Goal: Information Seeking & Learning: Check status

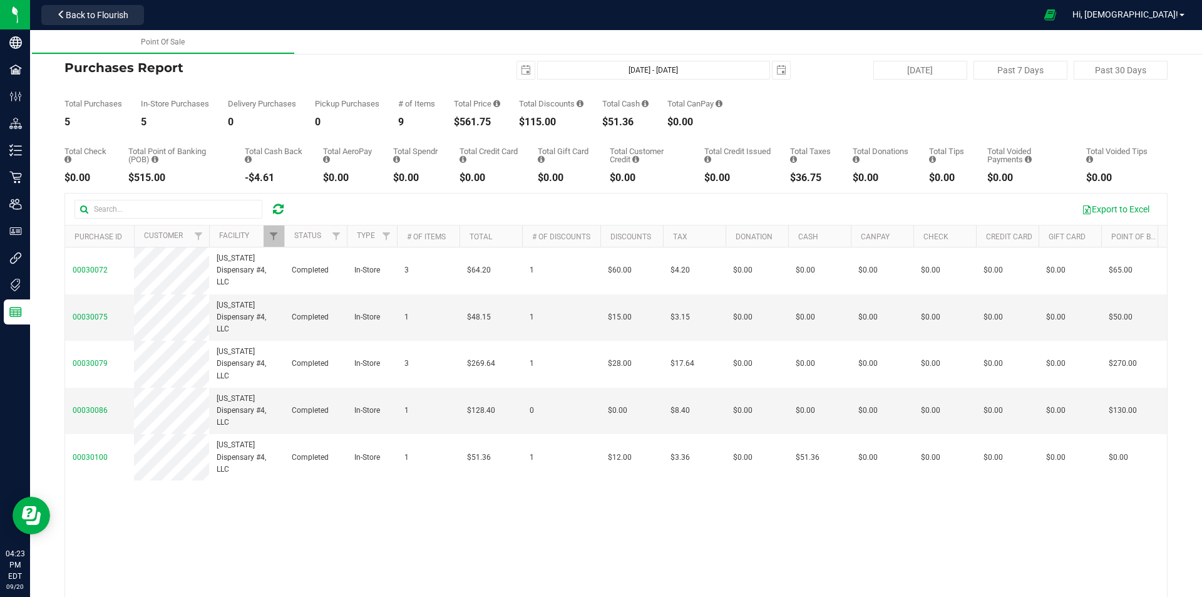
click at [278, 208] on icon at bounding box center [278, 209] width 11 height 13
click at [277, 239] on span "Filter" at bounding box center [274, 236] width 10 height 10
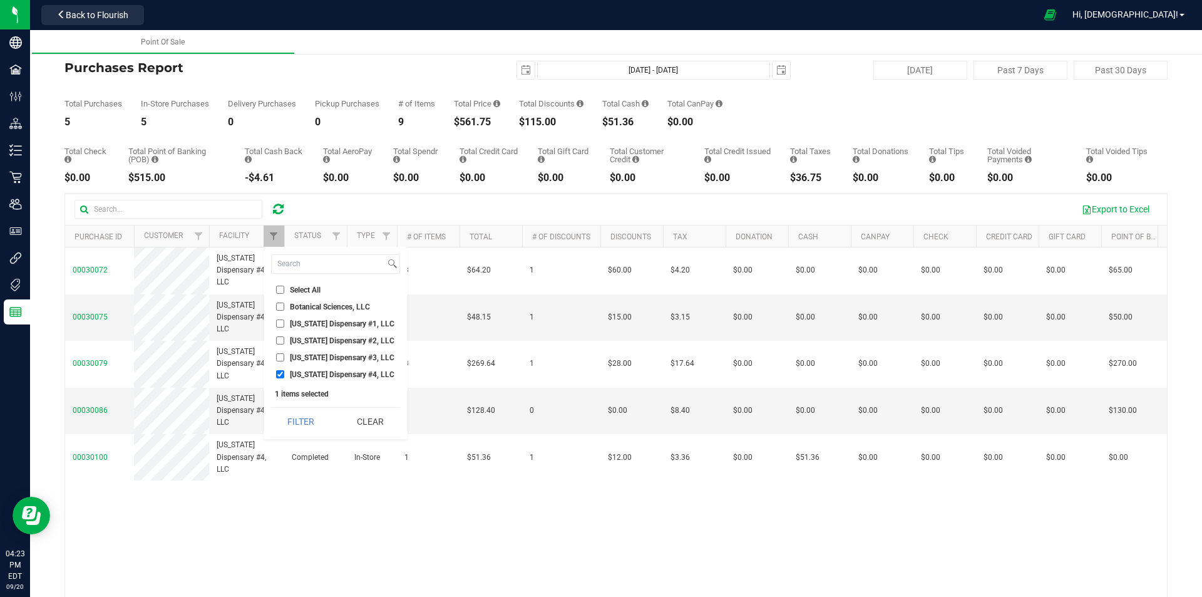
click at [299, 378] on span "[US_STATE] Dispensary #4, LLC" at bounding box center [342, 375] width 105 height 8
click at [284, 378] on input "[US_STATE] Dispensary #4, LLC" at bounding box center [280, 374] width 8 height 8
checkbox input "false"
click at [294, 361] on span "[US_STATE] Dispensary #3, LLC" at bounding box center [342, 358] width 105 height 8
click at [284, 361] on input "[US_STATE] Dispensary #3, LLC" at bounding box center [280, 357] width 8 height 8
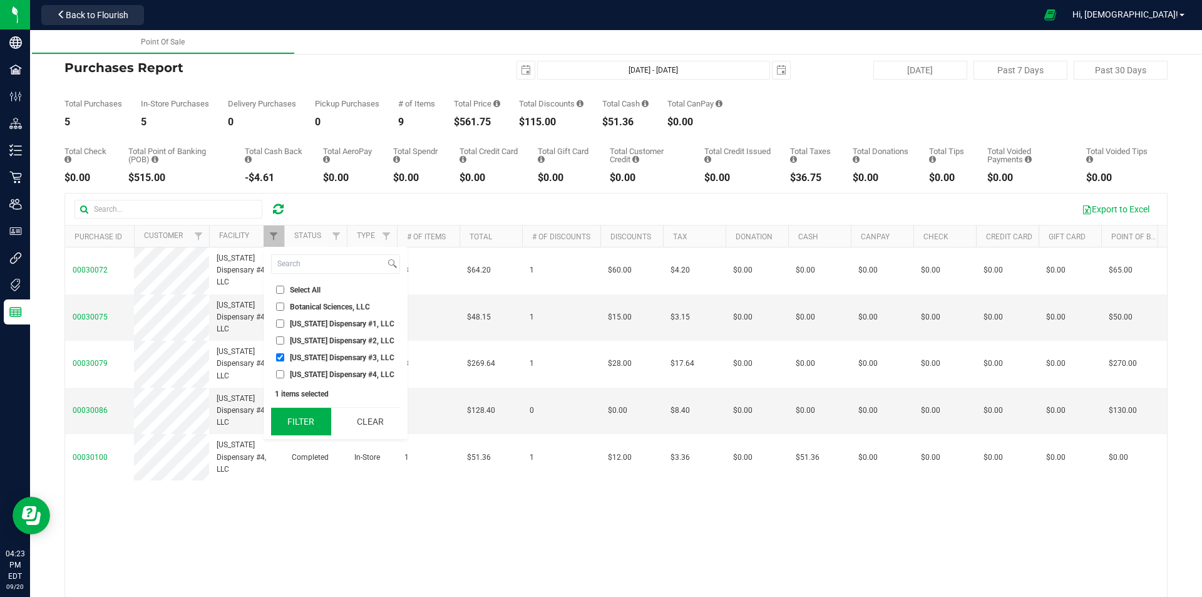
click at [294, 426] on button "Filter" at bounding box center [301, 422] width 60 height 28
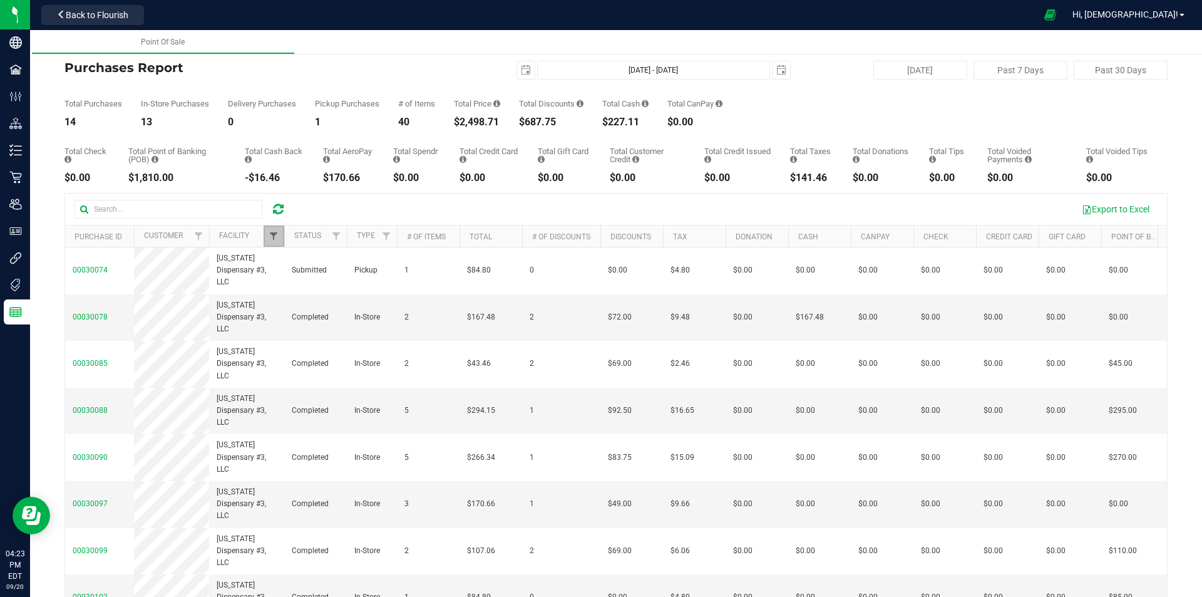
click at [275, 239] on span "Filter" at bounding box center [274, 236] width 10 height 10
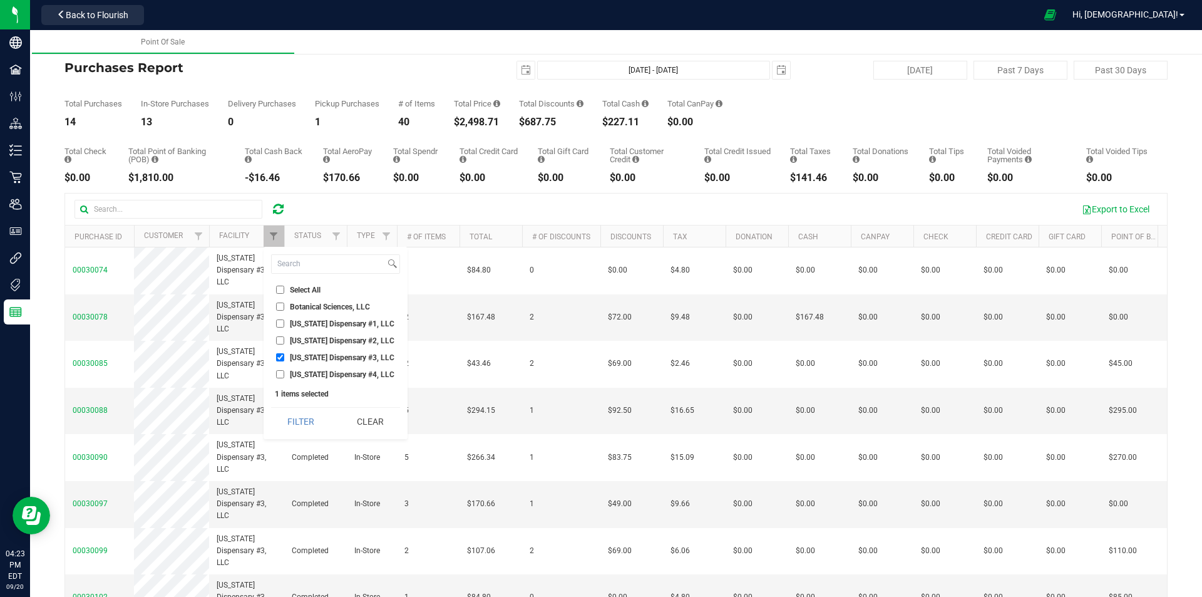
click at [299, 358] on span "[US_STATE] Dispensary #3, LLC" at bounding box center [342, 358] width 105 height 8
click at [284, 358] on input "[US_STATE] Dispensary #3, LLC" at bounding box center [280, 357] width 8 height 8
checkbox input "false"
click at [302, 338] on span "[US_STATE] Dispensary #2, LLC" at bounding box center [342, 341] width 105 height 8
click at [284, 338] on input "[US_STATE] Dispensary #2, LLC" at bounding box center [280, 340] width 8 height 8
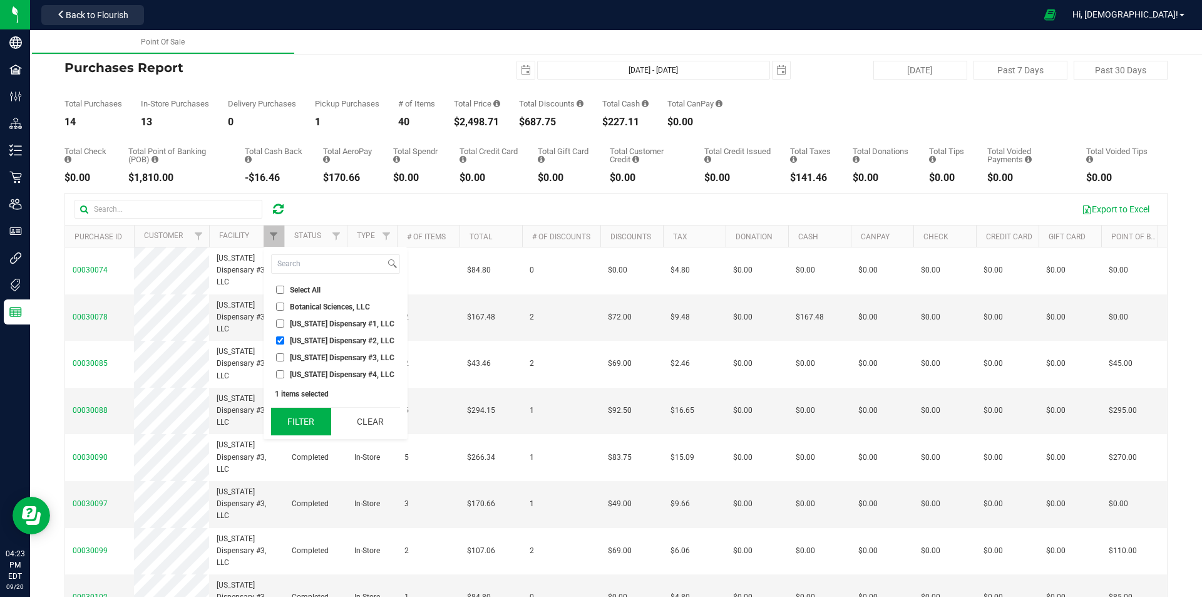
click at [299, 417] on button "Filter" at bounding box center [301, 422] width 60 height 28
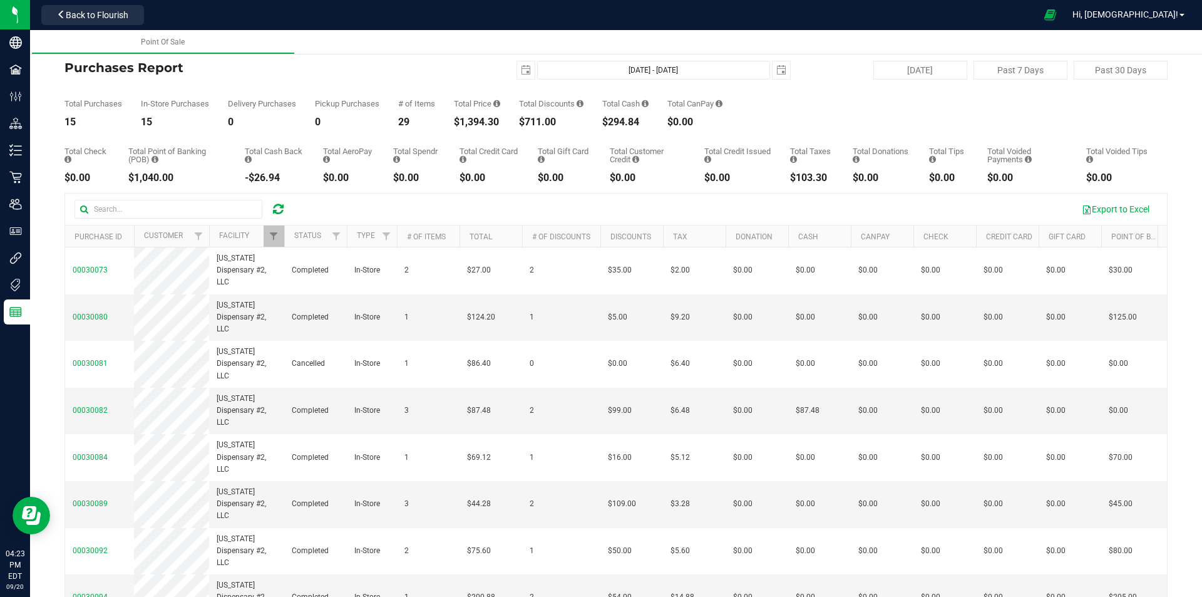
click at [284, 235] on div at bounding box center [285, 236] width 6 height 22
click at [276, 236] on span "Filter" at bounding box center [274, 236] width 10 height 10
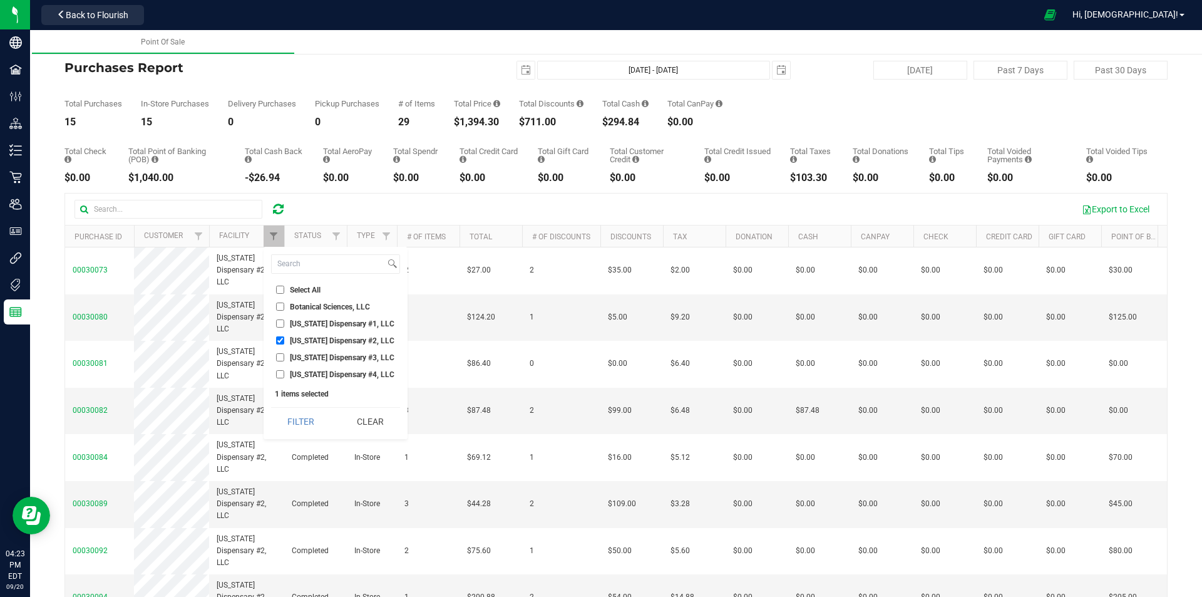
click at [287, 344] on label "[US_STATE] Dispensary #2, LLC" at bounding box center [335, 340] width 118 height 8
click at [284, 344] on input "[US_STATE] Dispensary #2, LLC" at bounding box center [280, 340] width 8 height 8
checkbox input "false"
click at [292, 325] on span "[US_STATE] Dispensary #1, LLC" at bounding box center [342, 324] width 105 height 8
click at [284, 325] on input "[US_STATE] Dispensary #1, LLC" at bounding box center [280, 323] width 8 height 8
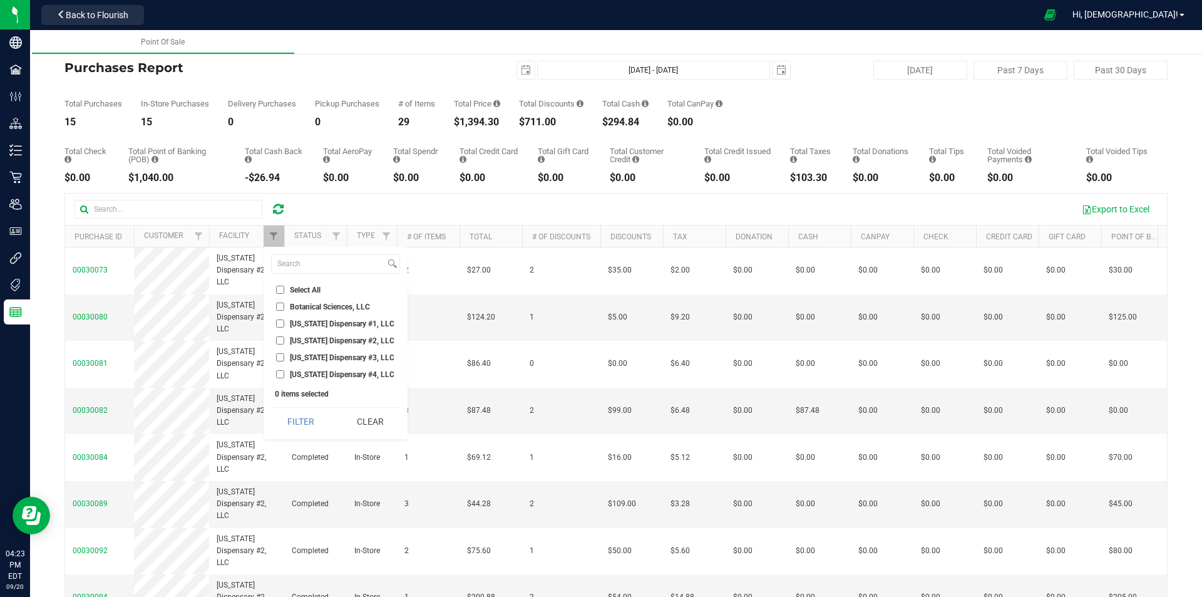
checkbox input "true"
click at [299, 414] on button "Filter" at bounding box center [301, 422] width 60 height 28
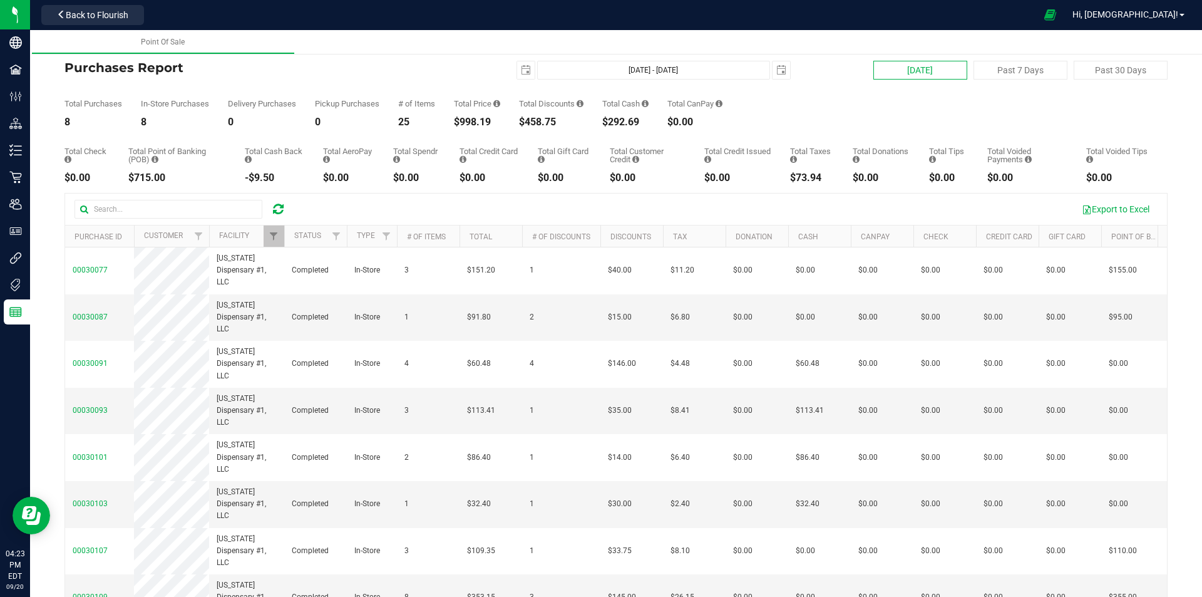
click at [878, 78] on button "[DATE]" at bounding box center [920, 70] width 94 height 19
click at [278, 209] on icon at bounding box center [278, 209] width 11 height 13
click at [275, 230] on link "Filter" at bounding box center [274, 235] width 21 height 21
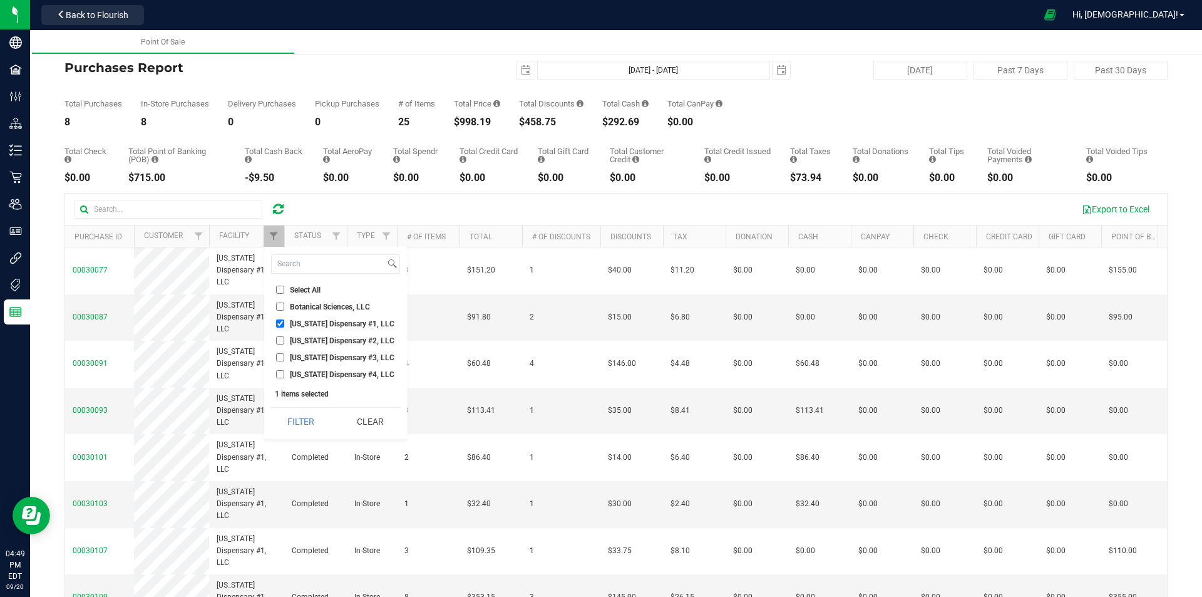
click at [280, 326] on input "[US_STATE] Dispensary #1, LLC" at bounding box center [280, 323] width 8 height 8
checkbox input "false"
click at [280, 342] on input "[US_STATE] Dispensary #2, LLC" at bounding box center [280, 340] width 8 height 8
click at [301, 420] on button "Filter" at bounding box center [301, 422] width 60 height 28
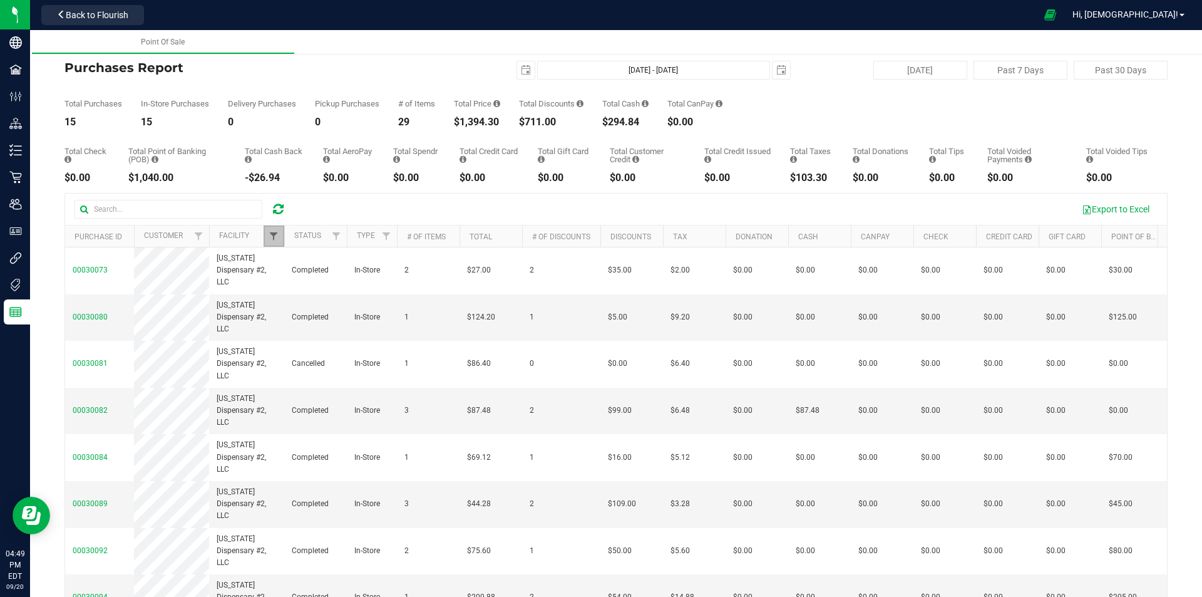
click at [275, 238] on span "Filter" at bounding box center [274, 236] width 10 height 10
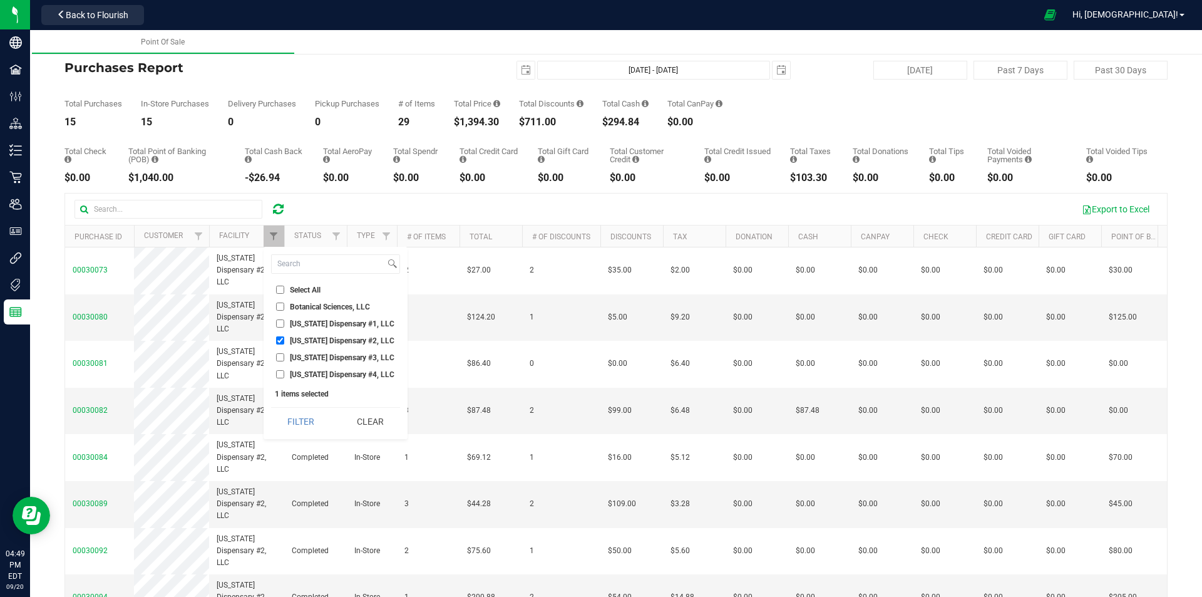
click at [278, 339] on input "[US_STATE] Dispensary #2, LLC" at bounding box center [280, 340] width 8 height 8
checkbox input "false"
click at [279, 357] on input "[US_STATE] Dispensary #3, LLC" at bounding box center [280, 357] width 8 height 8
checkbox input "true"
click at [296, 419] on button "Filter" at bounding box center [301, 422] width 60 height 28
